Goal: Task Accomplishment & Management: Manage account settings

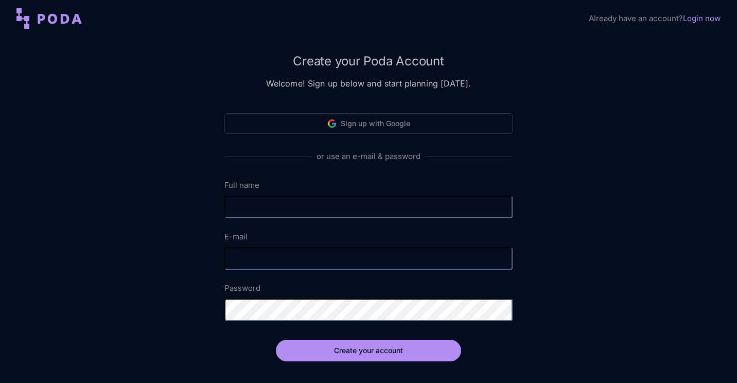
click at [712, 17] on link "Login now" at bounding box center [702, 18] width 38 height 10
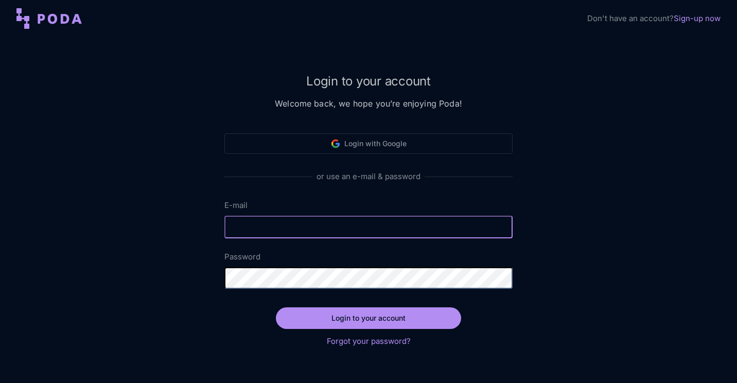
type input "[EMAIL_ADDRESS][DOMAIN_NAME]"
click at [335, 233] on input "[EMAIL_ADDRESS][DOMAIN_NAME]" at bounding box center [368, 227] width 288 height 23
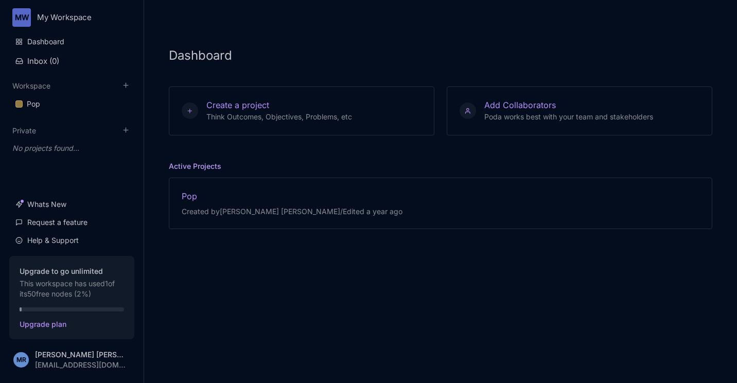
click at [64, 356] on html "MW My Workspace Dashboard Inbox ( 0 ) Workspace Pop To pick up a draggable item…" at bounding box center [368, 191] width 737 height 383
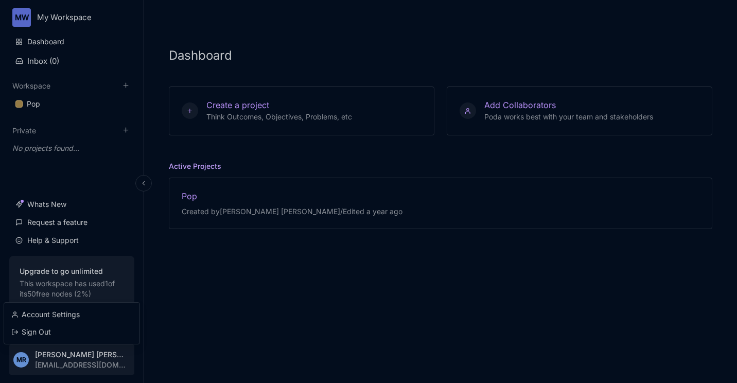
click at [91, 358] on html "MW My Workspace Dashboard Inbox ( 0 ) Workspace Pop To pick up a draggable item…" at bounding box center [368, 191] width 737 height 383
click at [85, 352] on html "MW My Workspace Dashboard Inbox ( 0 ) Workspace Pop To pick up a draggable item…" at bounding box center [368, 191] width 737 height 383
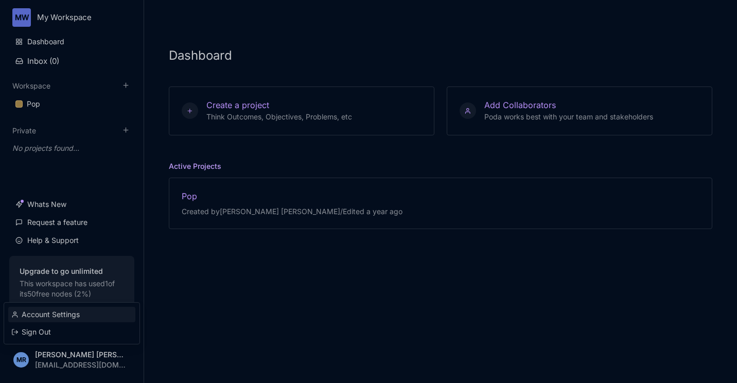
click at [54, 311] on div "Account Settings" at bounding box center [71, 314] width 127 height 15
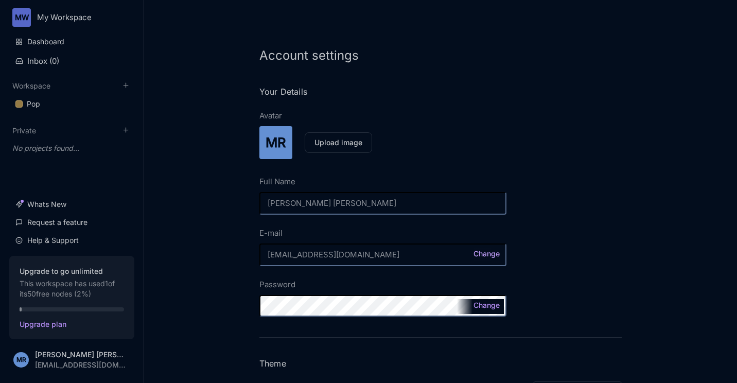
click at [484, 254] on button "Change" at bounding box center [486, 253] width 30 height 7
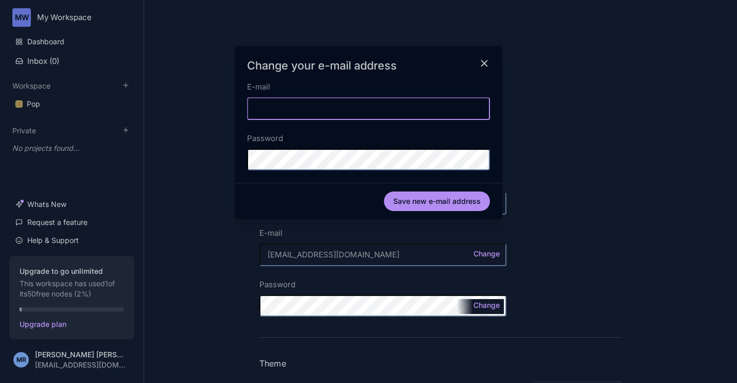
click at [299, 98] on input "E-mail" at bounding box center [368, 108] width 243 height 23
type input "[PERSON_NAME][EMAIL_ADDRESS][DOMAIN_NAME]"
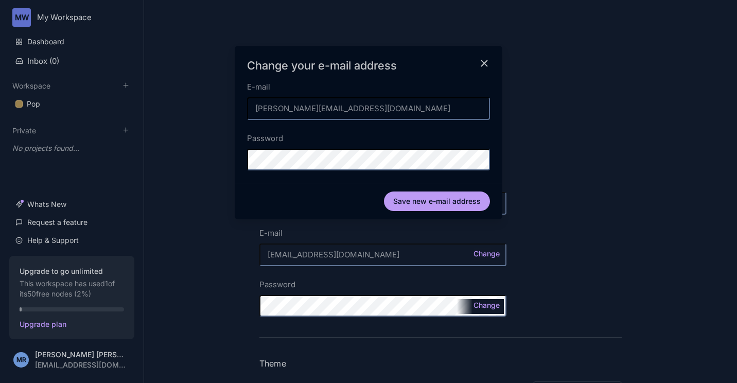
click at [433, 194] on button "Save new e-mail address" at bounding box center [437, 201] width 106 height 20
type input "[PERSON_NAME][EMAIL_ADDRESS][DOMAIN_NAME]"
